Goal: Transaction & Acquisition: Purchase product/service

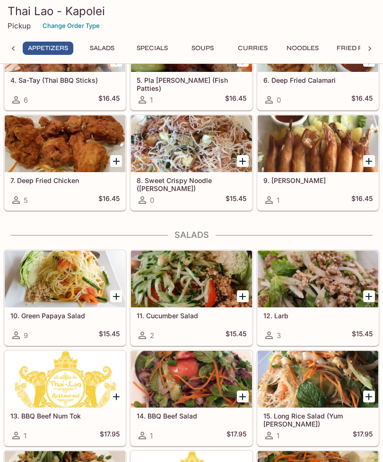
scroll to position [188, 0]
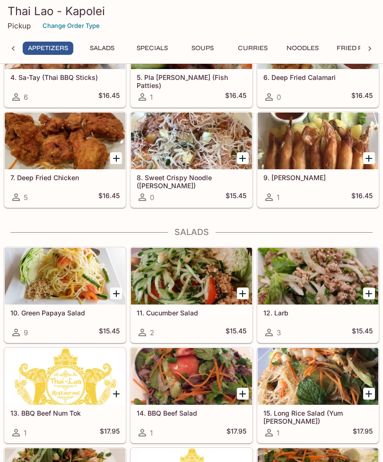
click at [185, 278] on div at bounding box center [191, 276] width 121 height 57
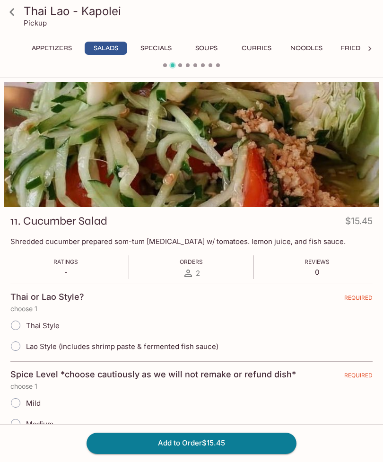
click at [15, 15] on icon at bounding box center [12, 12] width 17 height 17
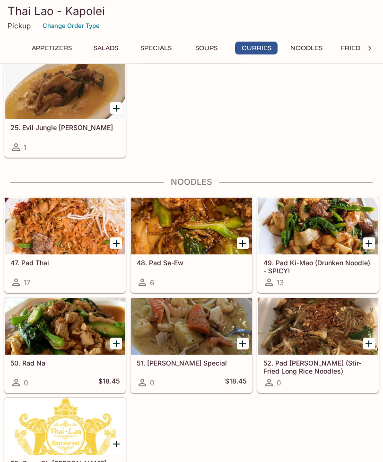
scroll to position [1682, 0]
click at [61, 229] on div at bounding box center [65, 226] width 121 height 57
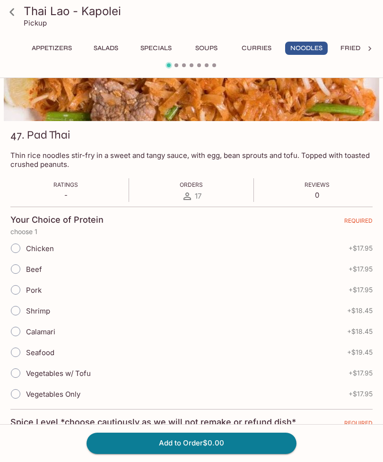
scroll to position [87, 0]
click at [12, 22] on link at bounding box center [12, 12] width 24 height 24
